Goal: Transaction & Acquisition: Subscribe to service/newsletter

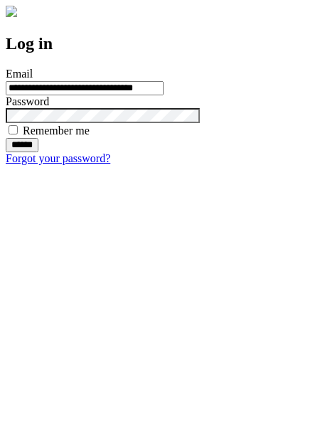
type input "**********"
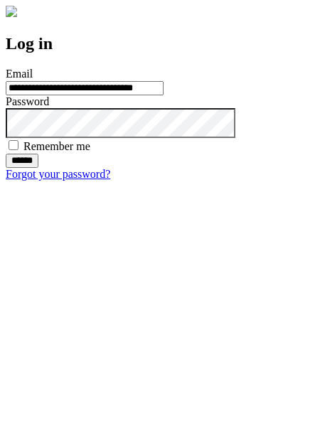
click at [38, 168] on input "******" at bounding box center [22, 161] width 33 height 14
